Goal: Task Accomplishment & Management: Use online tool/utility

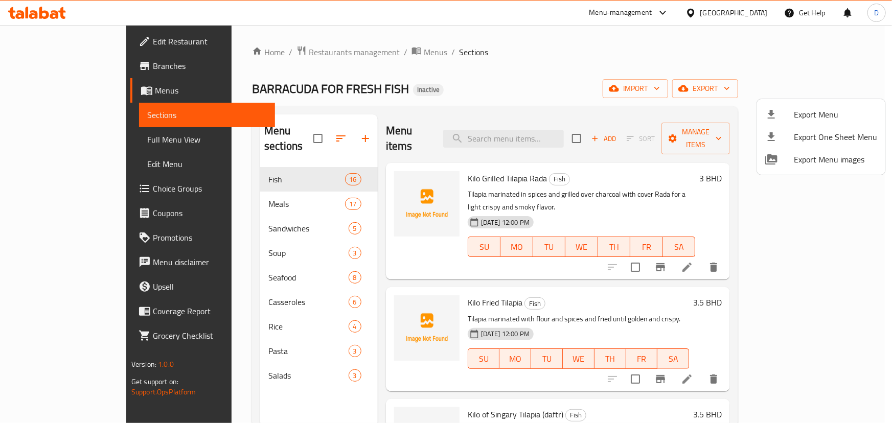
click at [71, 133] on div at bounding box center [446, 211] width 892 height 423
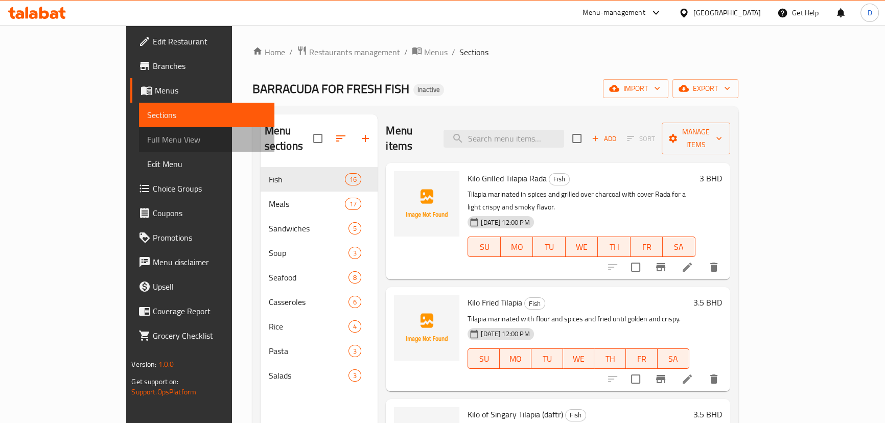
click at [147, 136] on span "Full Menu View" at bounding box center [206, 139] width 119 height 12
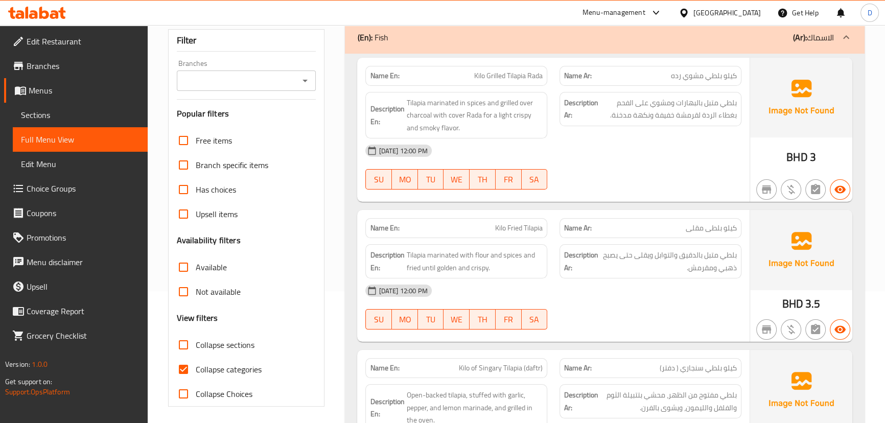
scroll to position [139, 0]
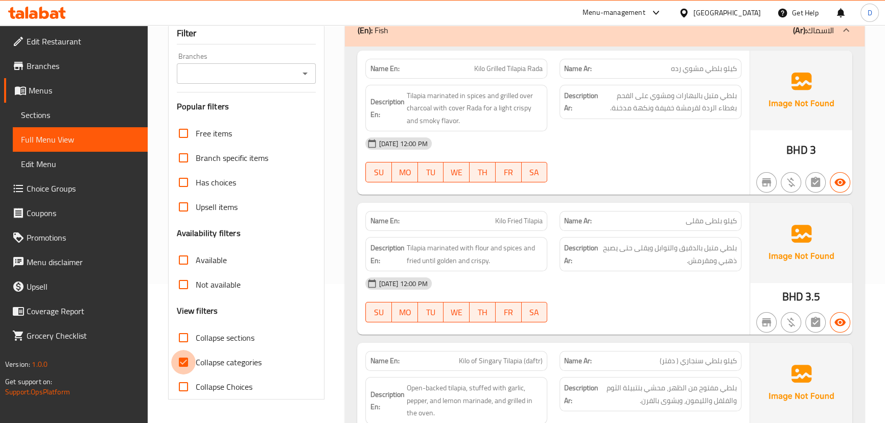
click at [188, 358] on input "Collapse categories" at bounding box center [183, 362] width 25 height 25
checkbox input "false"
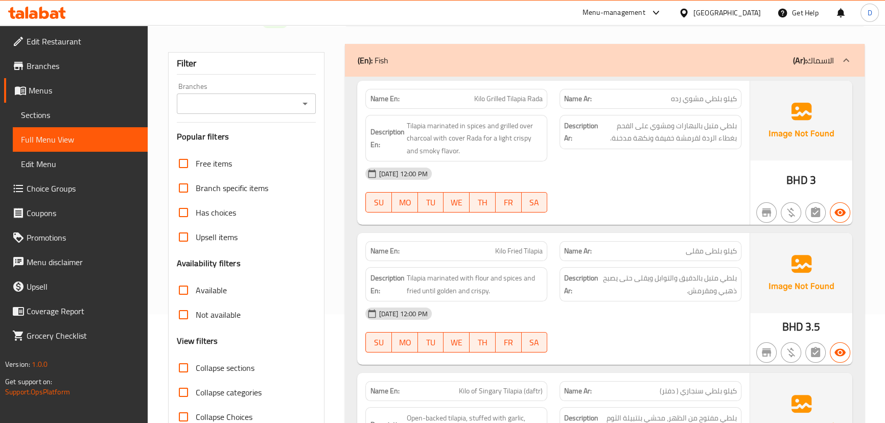
scroll to position [93, 0]
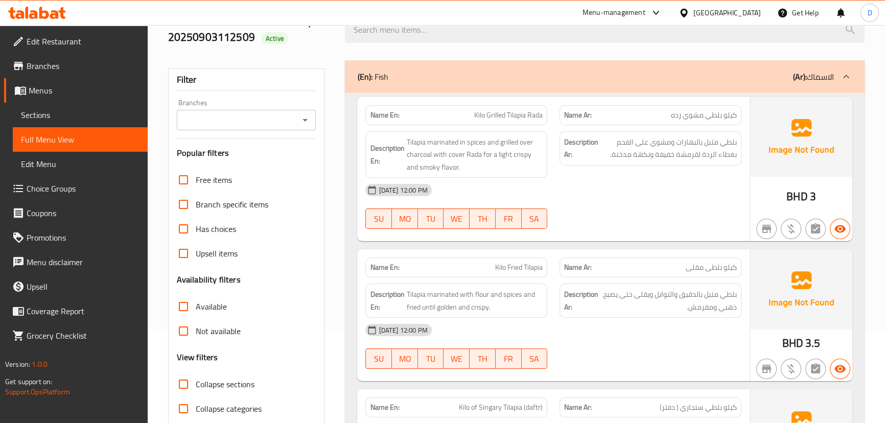
click at [675, 113] on span "كيلو بلطي مشوي رده" at bounding box center [704, 115] width 66 height 11
copy span "رده"
click at [533, 114] on span "Kilo Grilled Tilapia Rada" at bounding box center [508, 115] width 68 height 11
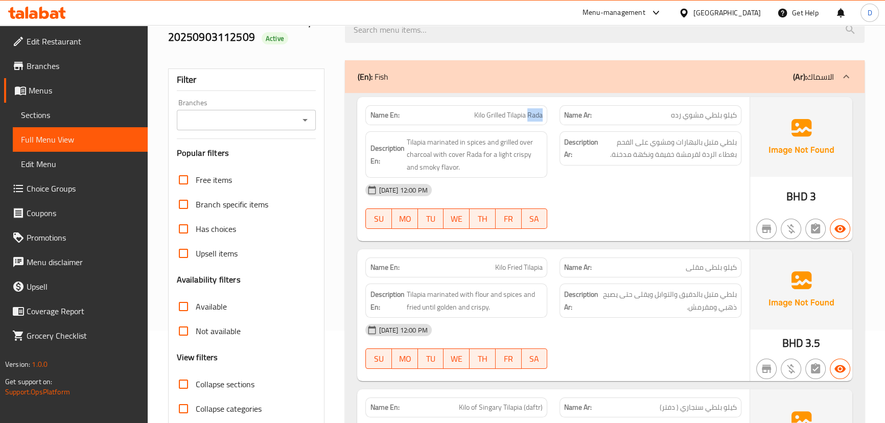
copy span "Rada"
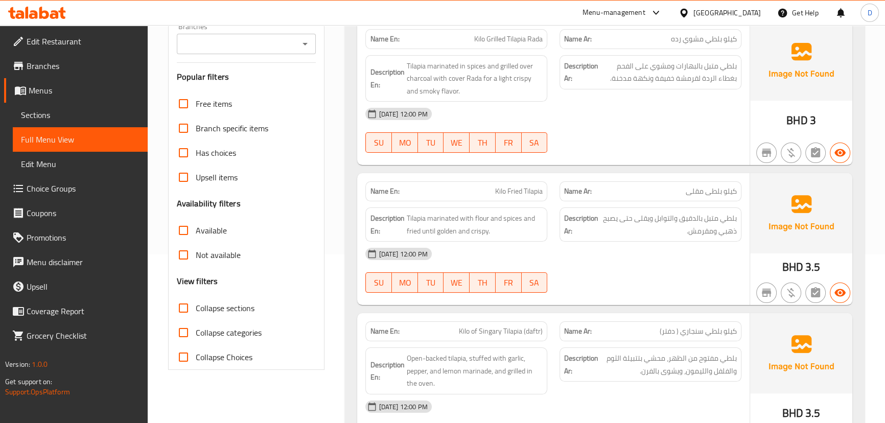
scroll to position [232, 0]
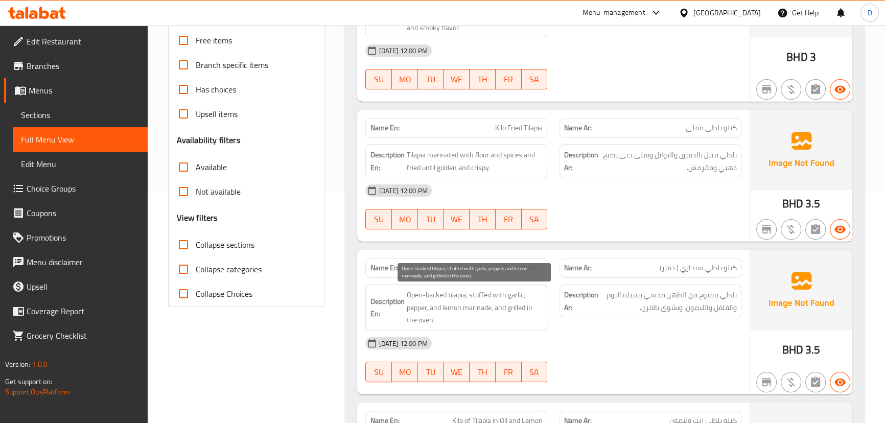
click at [541, 309] on span "Open-backed tilapia, stuffed with garlic, pepper, and lemon marinade, and grill…" at bounding box center [474, 308] width 136 height 38
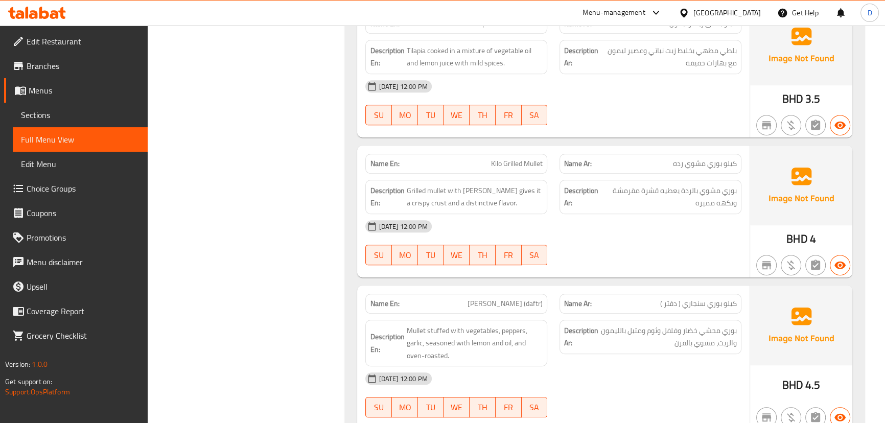
scroll to position [650, 0]
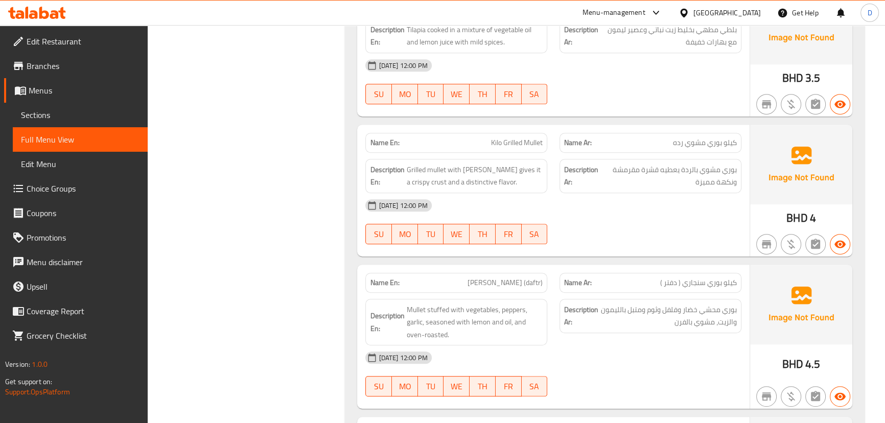
click at [518, 144] on span "Kilo Grilled Mullet" at bounding box center [517, 142] width 52 height 11
copy span "Kilo Grilled Mullet"
click at [660, 159] on div "Description Ar: بوري مشوي بالردة يعطيه قشرة مقرمشة ونكهة مميزة" at bounding box center [651, 176] width 182 height 34
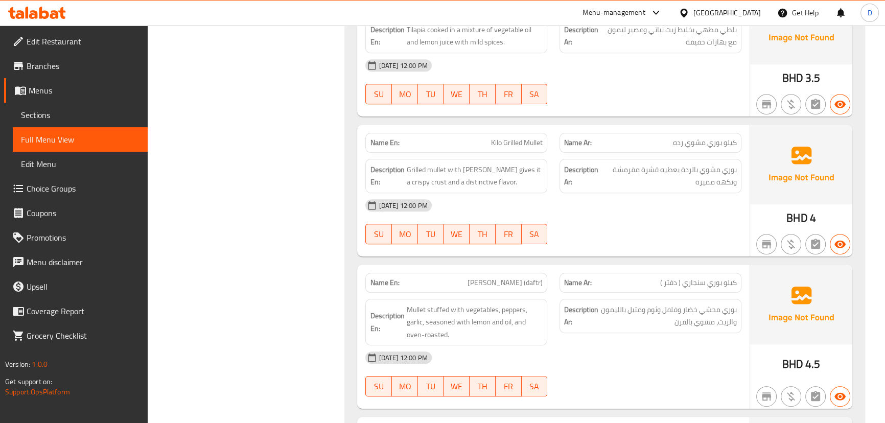
click at [680, 147] on span "كيلو بوري مشوي رده" at bounding box center [705, 142] width 64 height 11
click at [681, 112] on div "Name En: Kilo of Tilapia in Oil and Lemon Name Ar: كيلو بلطى زيت وليمون Descrip…" at bounding box center [553, 51] width 392 height 132
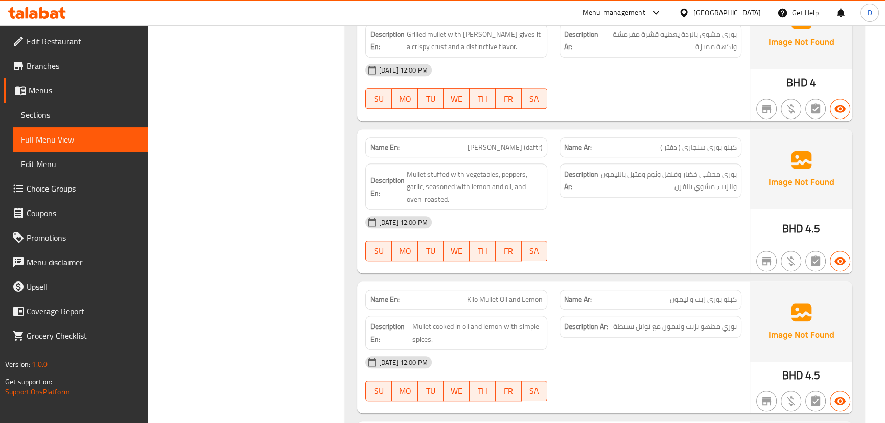
scroll to position [790, 0]
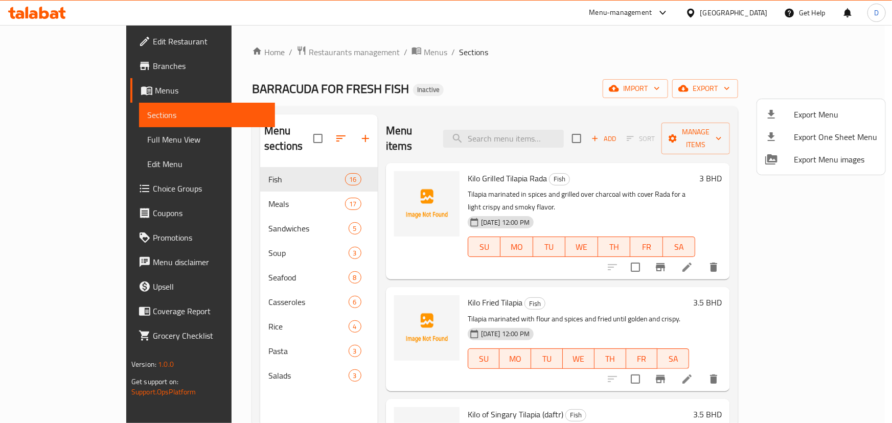
click at [588, 134] on div at bounding box center [446, 211] width 892 height 423
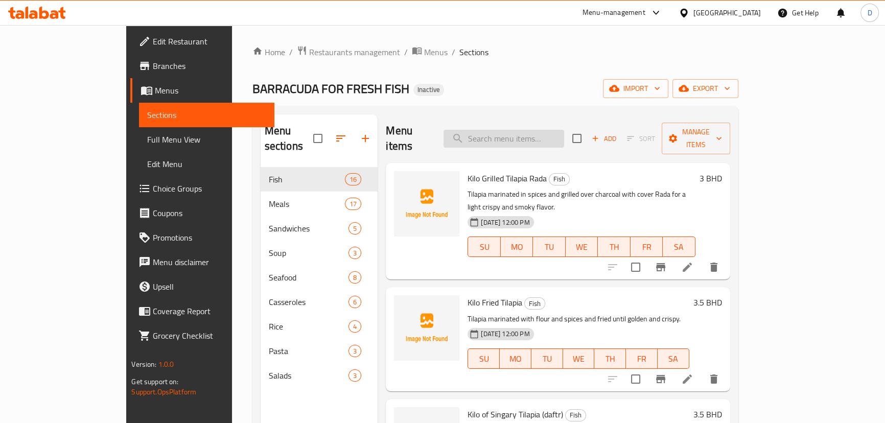
click at [564, 133] on input "search" at bounding box center [504, 139] width 121 height 18
paste input "Rada"
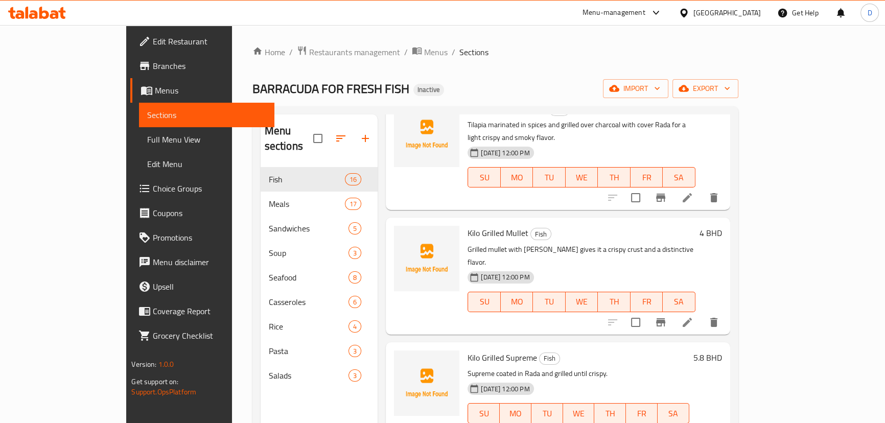
scroll to position [129, 0]
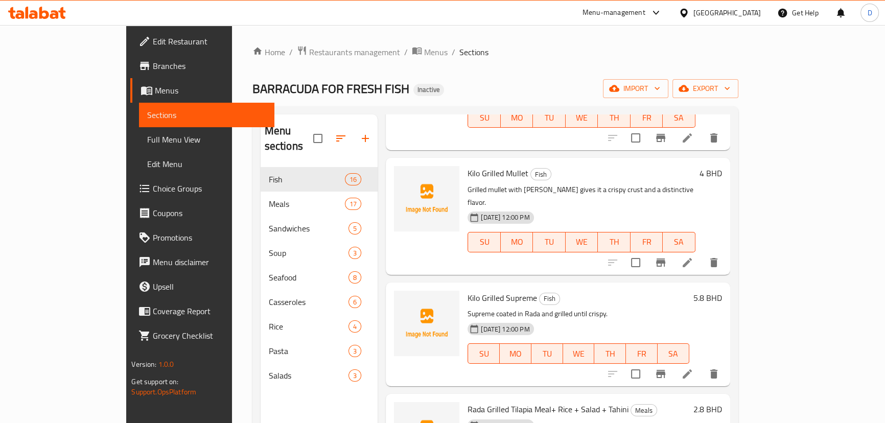
type input "Rada"
